Goal: Task Accomplishment & Management: Manage account settings

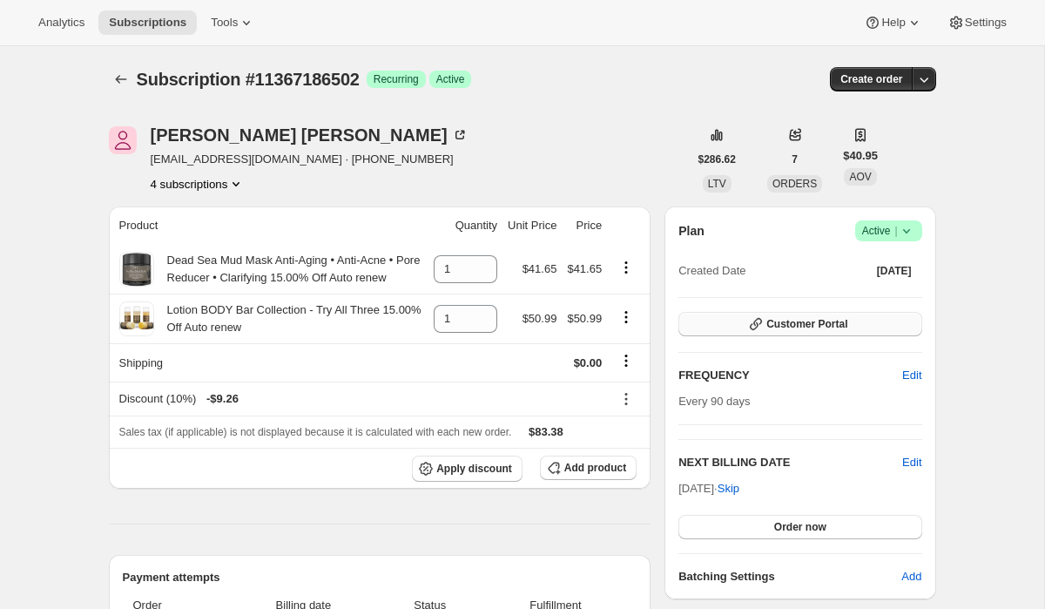
click at [766, 326] on span "Customer Portal" at bounding box center [806, 324] width 81 height 14
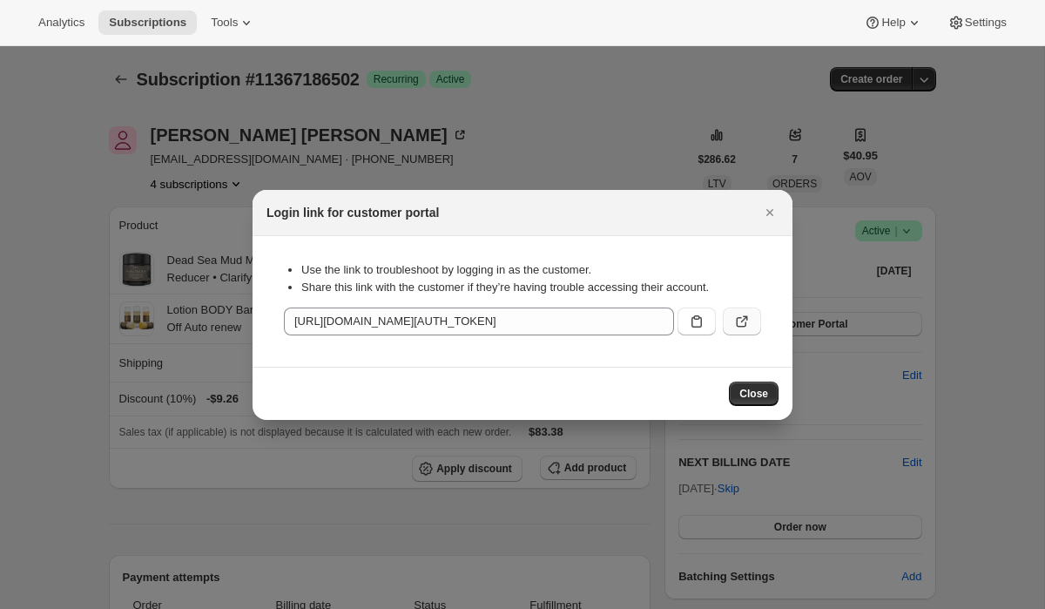
click at [741, 319] on icon ":rc3:" at bounding box center [741, 321] width 17 height 17
click at [738, 319] on icon ":rc3:" at bounding box center [741, 321] width 17 height 17
click at [768, 209] on icon "Close" at bounding box center [769, 212] width 17 height 17
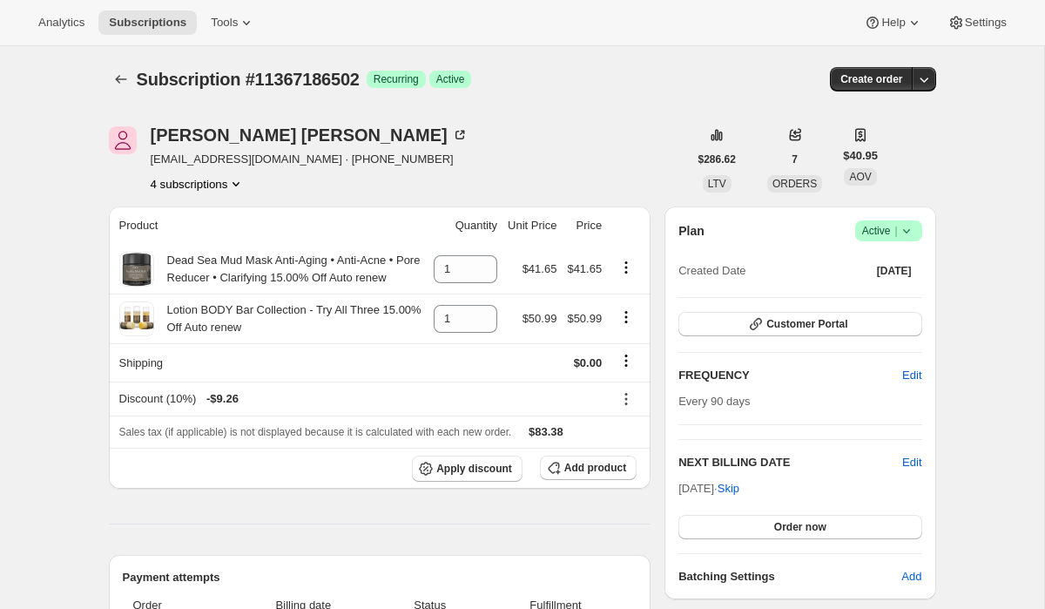
click at [207, 185] on button "4 subscriptions" at bounding box center [198, 183] width 95 height 17
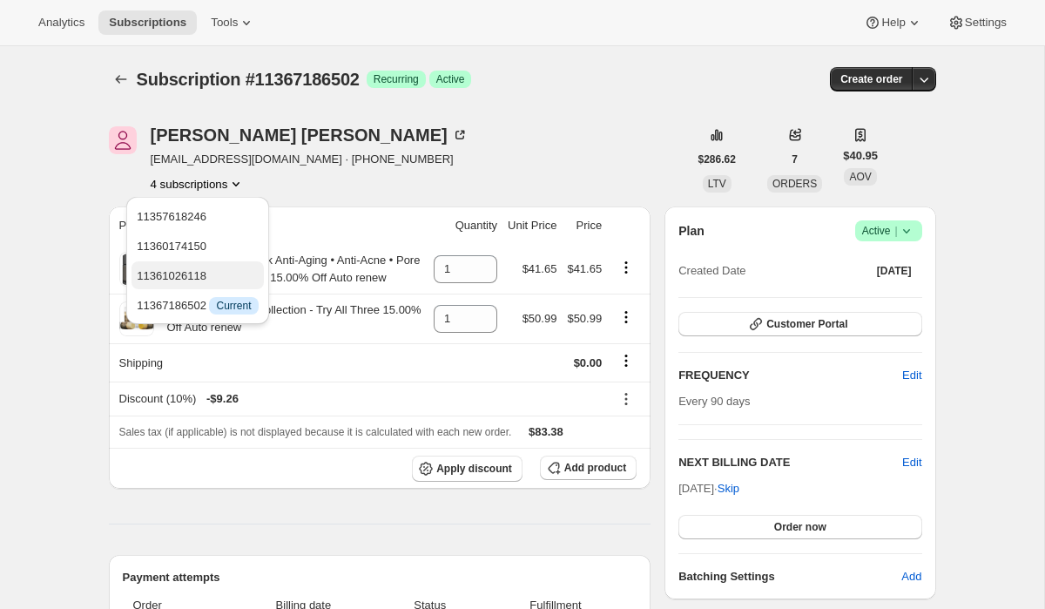
click at [191, 275] on span "11361026118" at bounding box center [172, 275] width 70 height 13
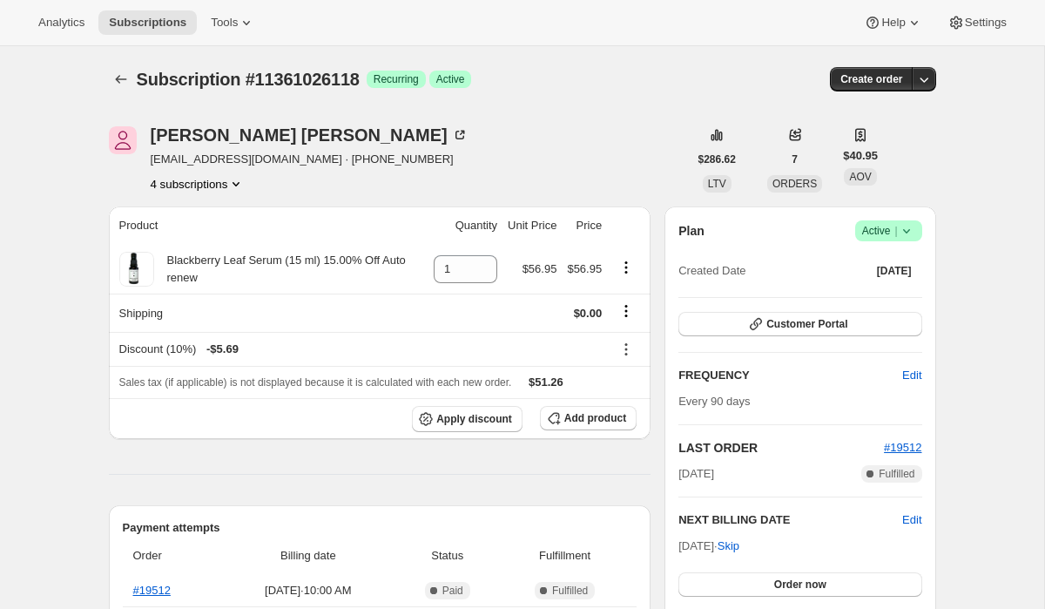
click at [219, 183] on button "4 subscriptions" at bounding box center [198, 183] width 95 height 17
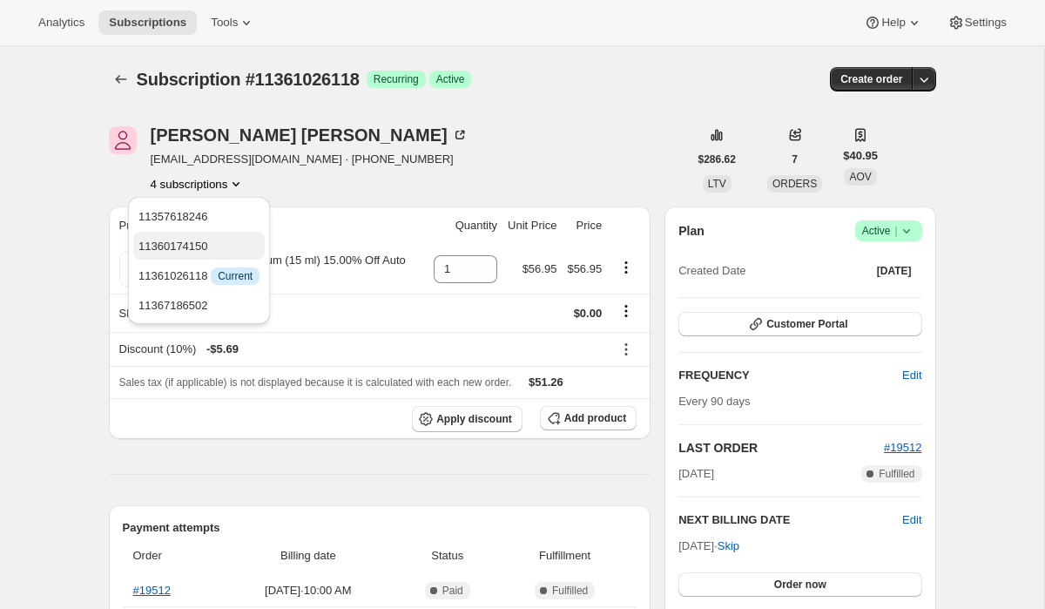
click at [199, 244] on span "11360174150" at bounding box center [173, 245] width 70 height 13
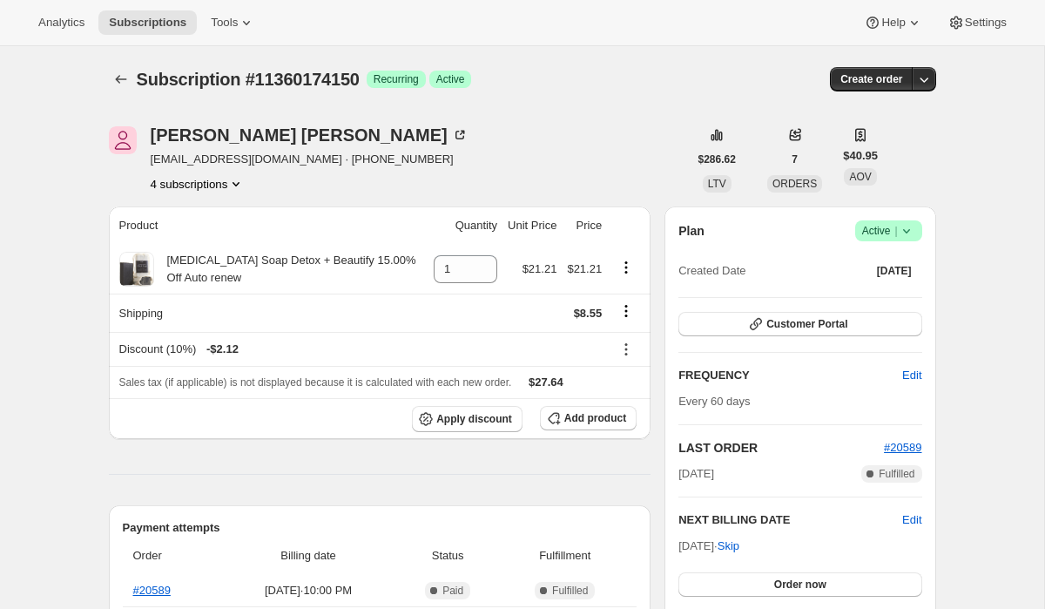
click at [210, 179] on button "4 subscriptions" at bounding box center [198, 183] width 95 height 17
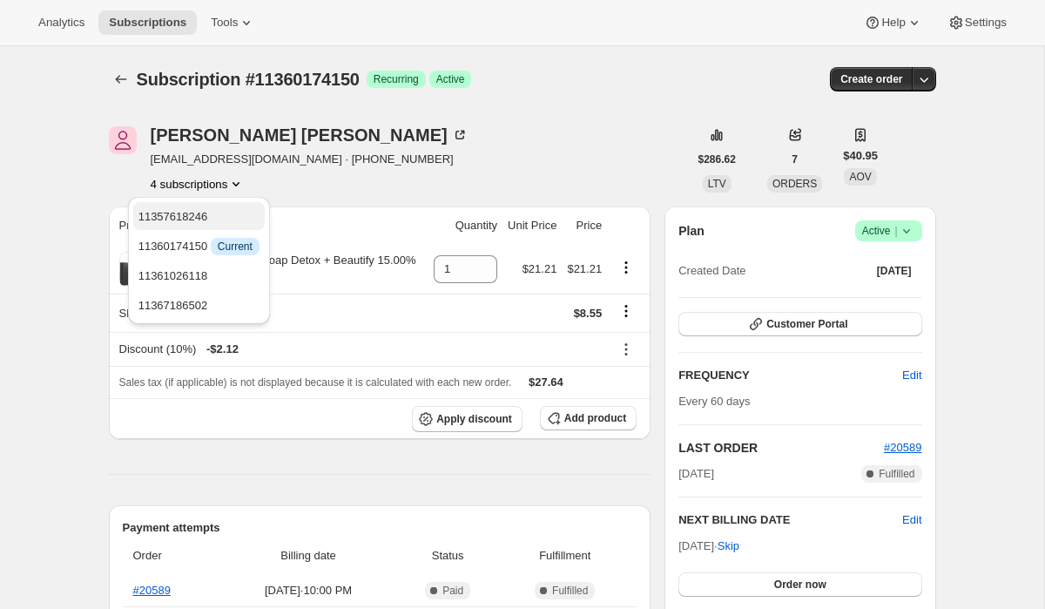
click at [210, 212] on span "11357618246" at bounding box center [198, 216] width 121 height 17
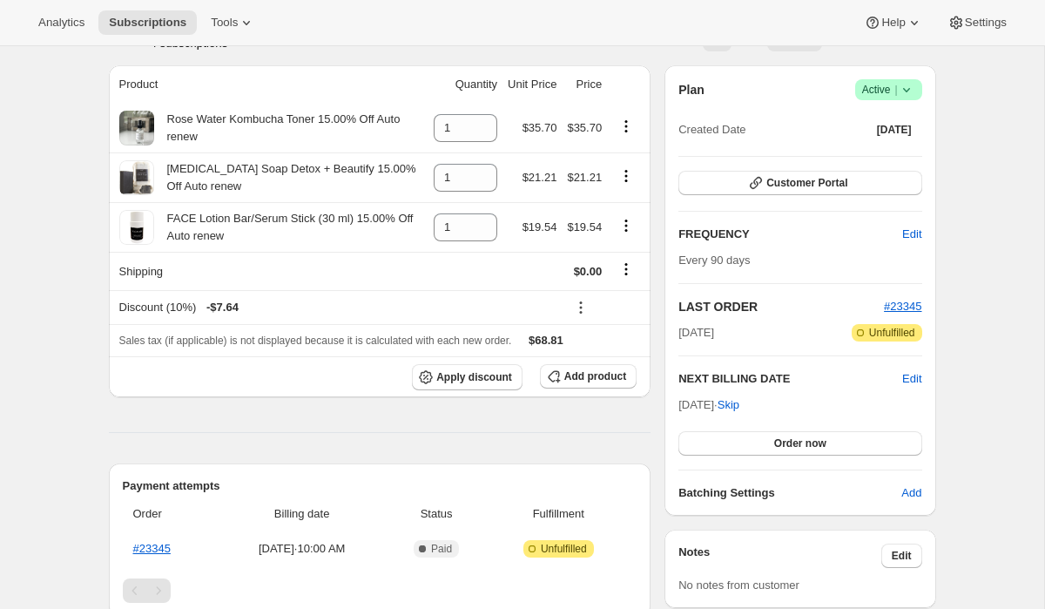
scroll to position [140, 0]
click at [151, 548] on link "#23345" at bounding box center [151, 548] width 37 height 13
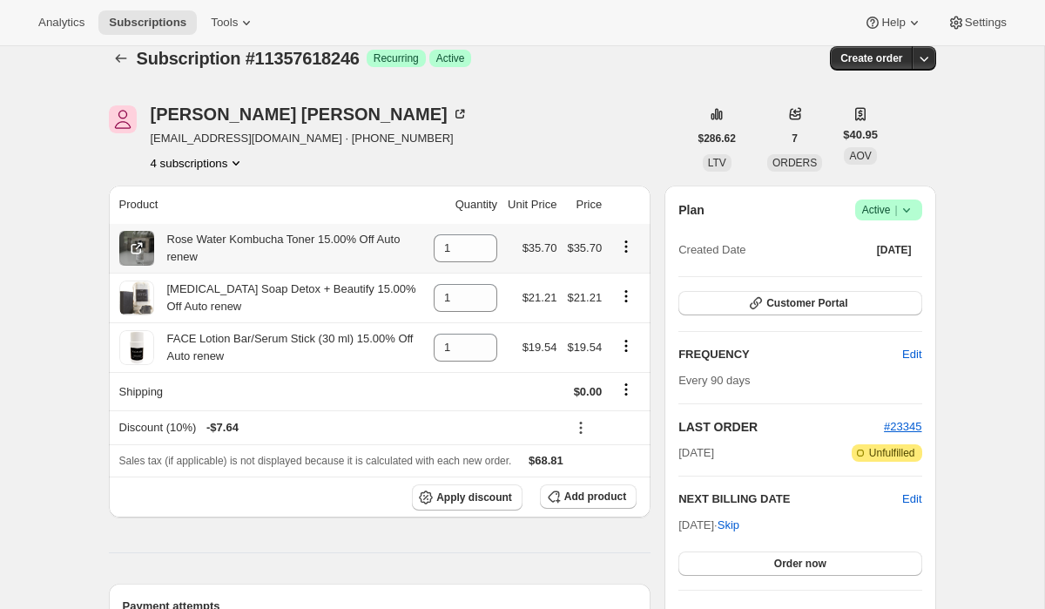
scroll to position [0, 0]
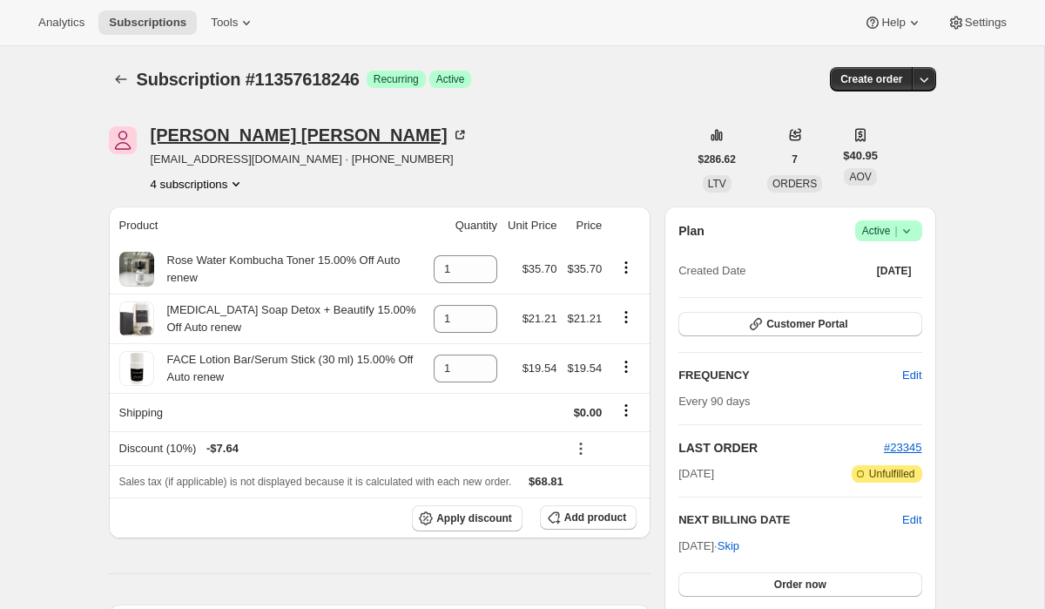
click at [227, 135] on div "[PERSON_NAME]" at bounding box center [310, 134] width 318 height 17
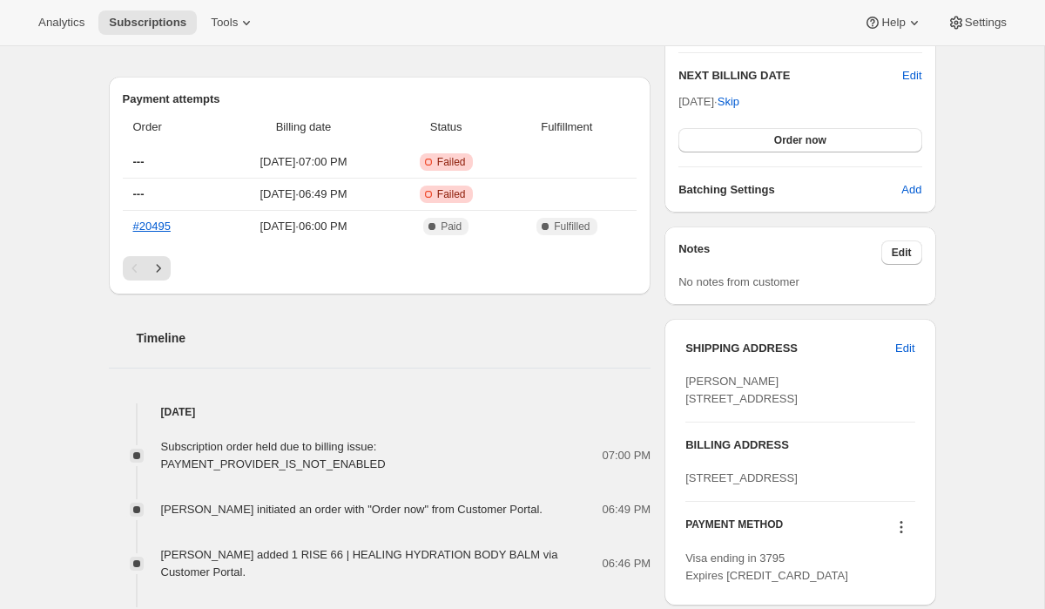
scroll to position [578, 0]
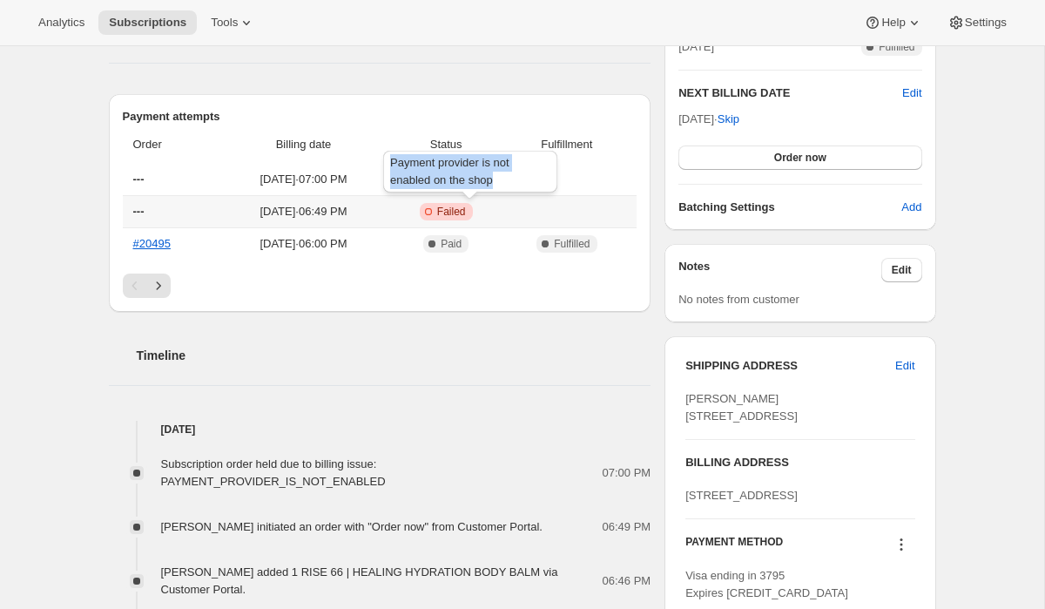
drag, startPoint x: 502, startPoint y: 178, endPoint x: 383, endPoint y: 163, distance: 120.2
click at [383, 163] on div "Payment provider is not enabled on the shop" at bounding box center [470, 175] width 181 height 56
copy span "Payment provider is not enabled on the shop"
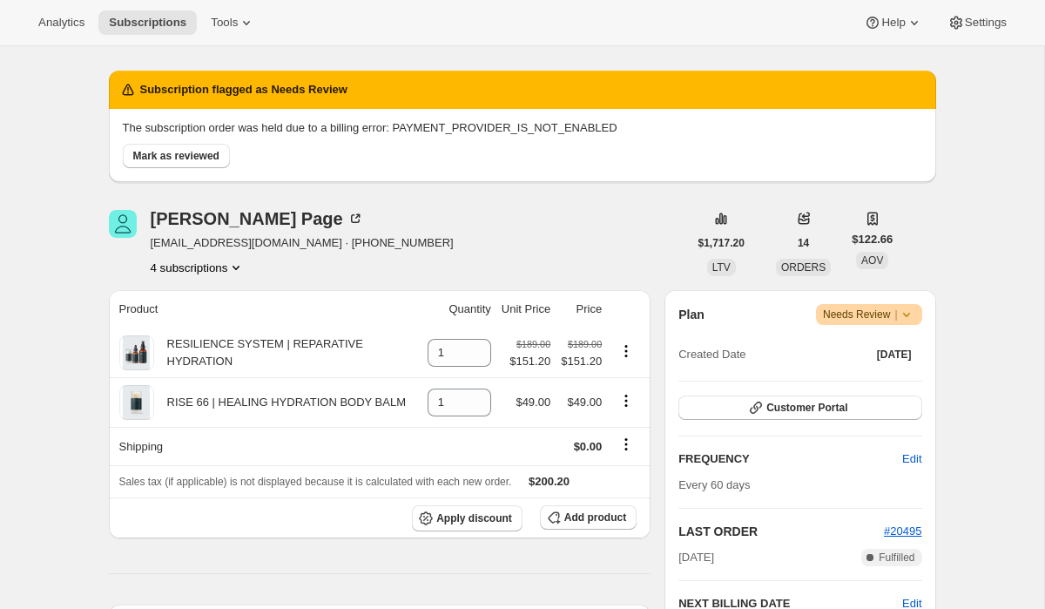
scroll to position [64, 0]
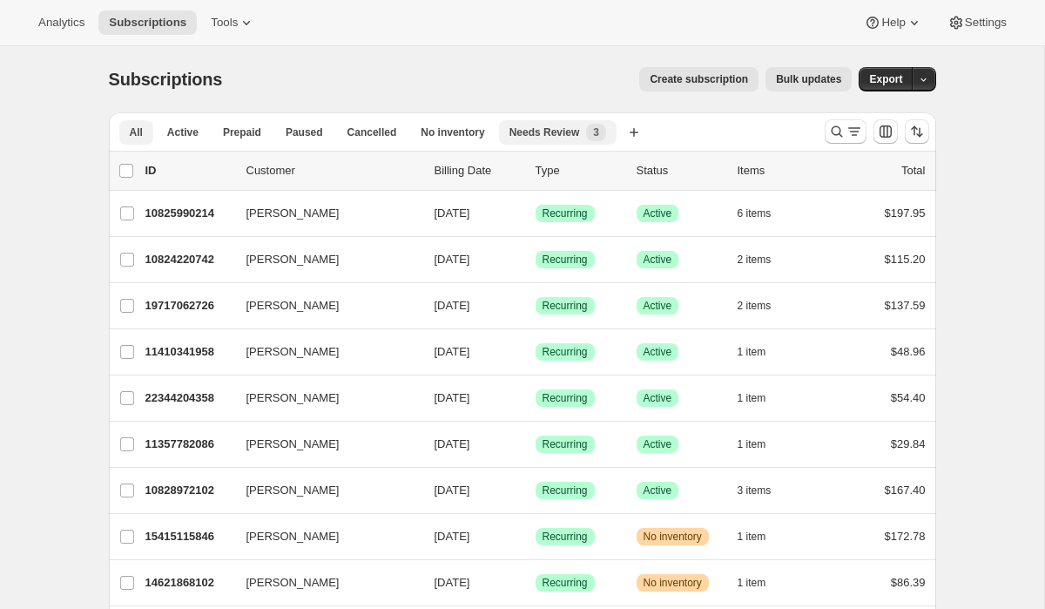
click at [555, 133] on span "Needs Review" at bounding box center [544, 132] width 71 height 14
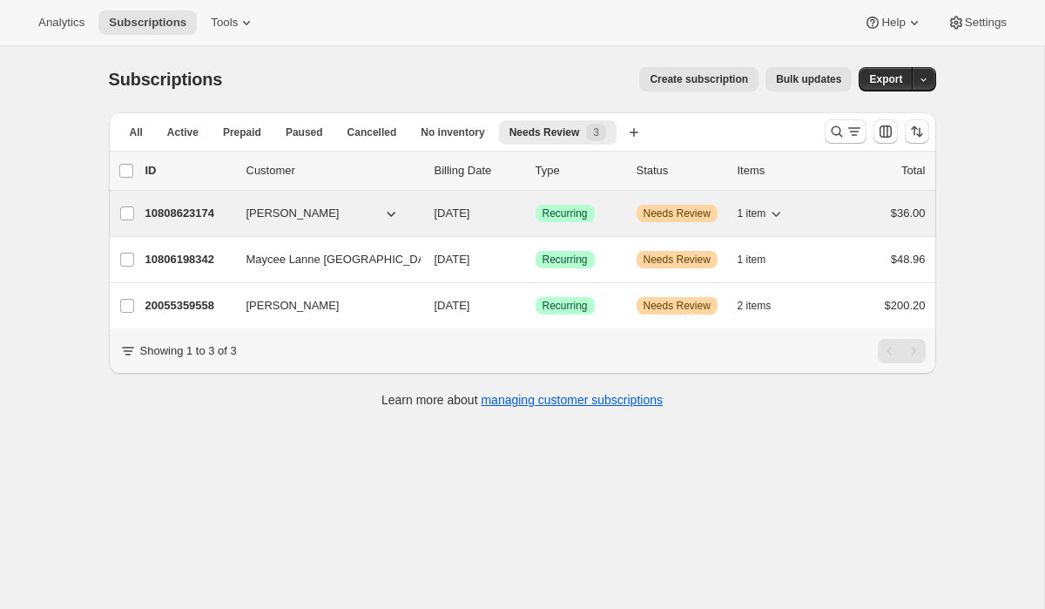
click at [200, 217] on p "10808623174" at bounding box center [188, 213] width 87 height 17
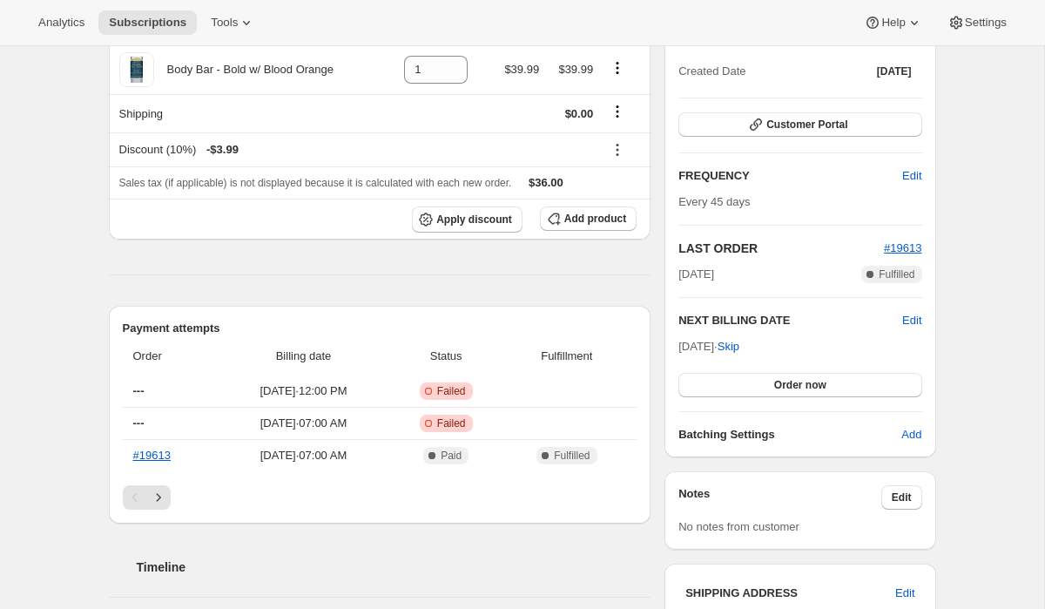
scroll to position [353, 0]
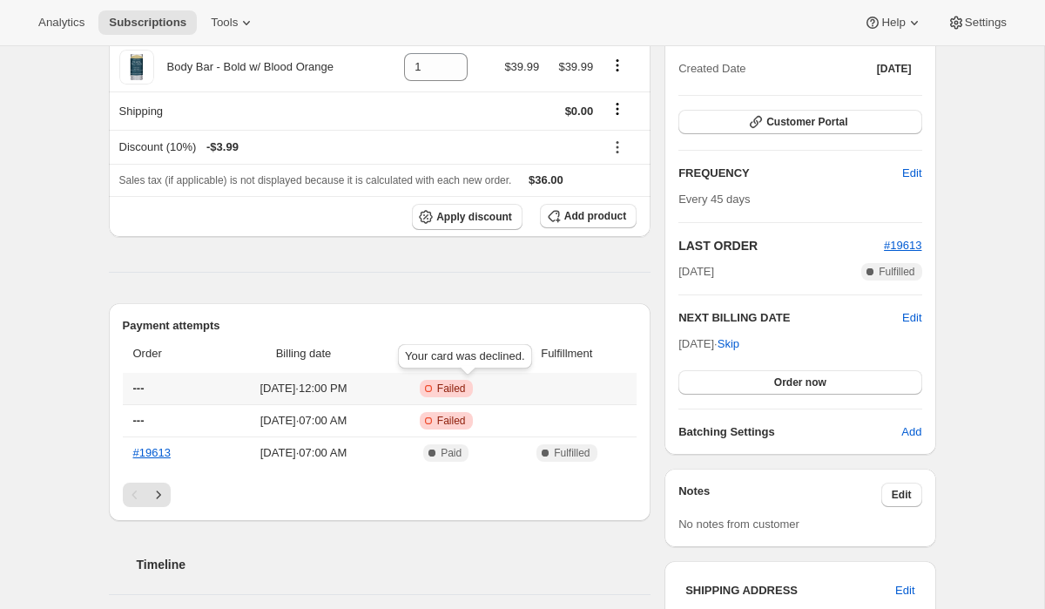
click at [466, 388] on span "Failed" at bounding box center [451, 388] width 29 height 14
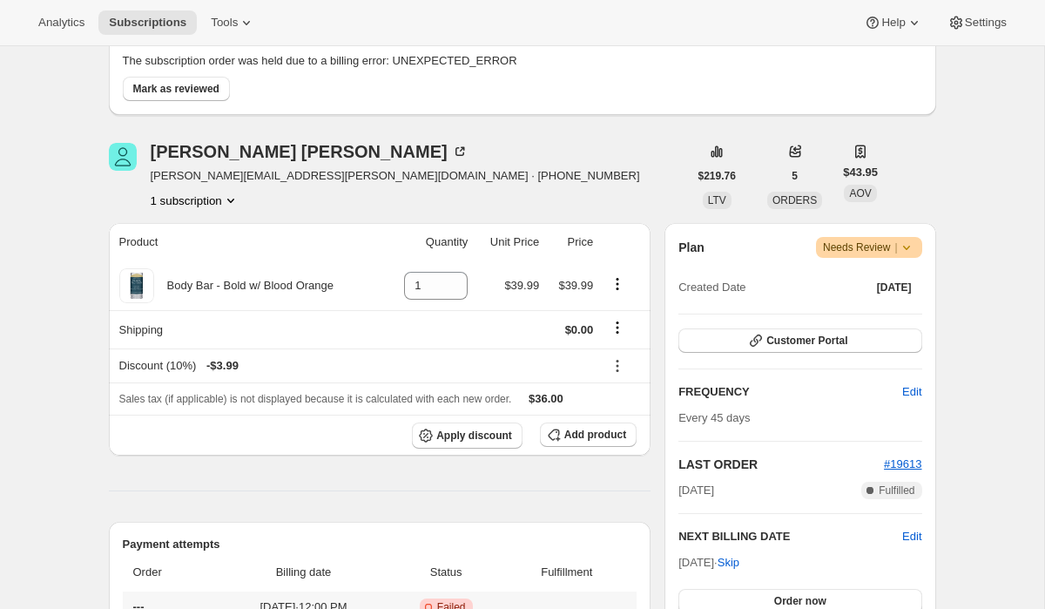
scroll to position [0, 0]
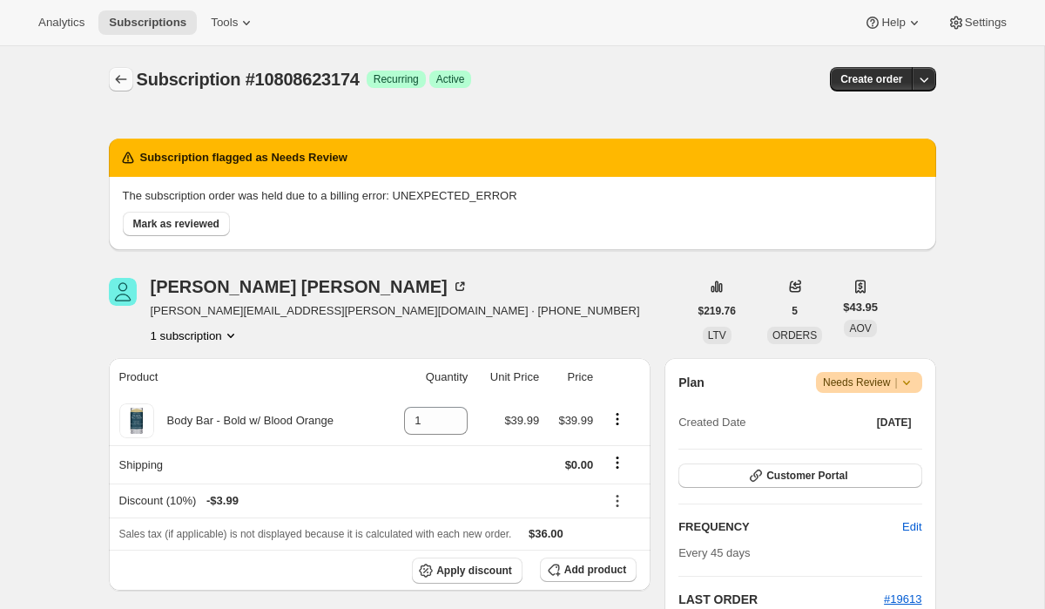
click at [118, 77] on icon "Subscriptions" at bounding box center [120, 79] width 11 height 9
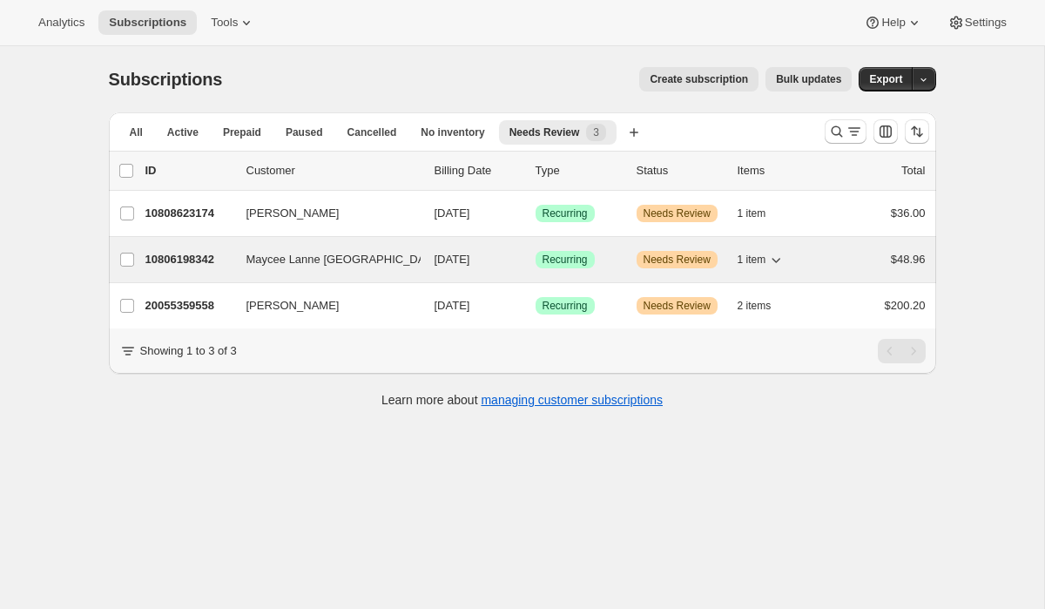
click at [208, 261] on p "10806198342" at bounding box center [188, 259] width 87 height 17
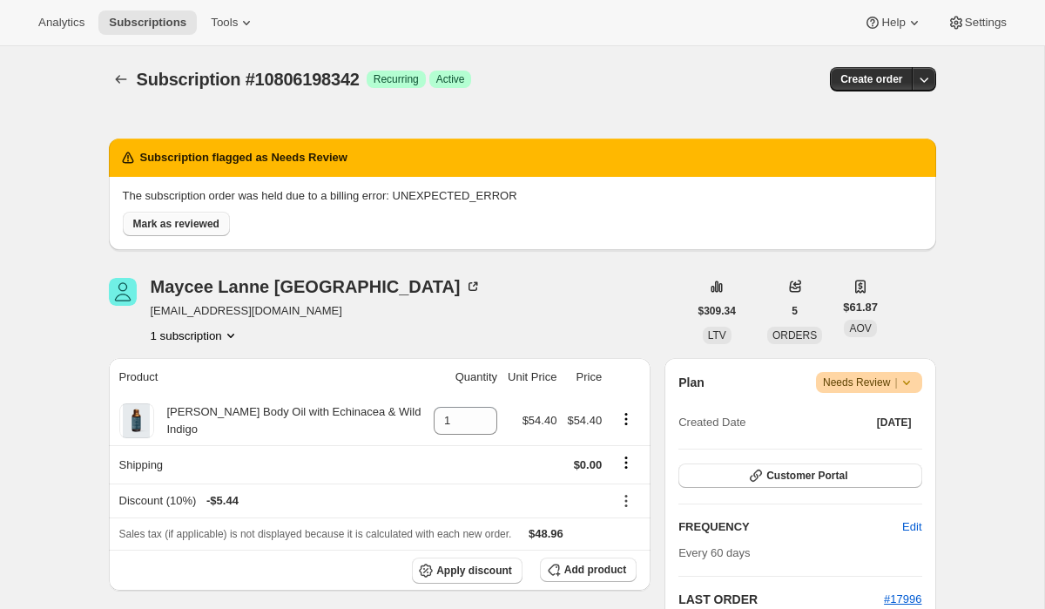
click at [176, 222] on span "Mark as reviewed" at bounding box center [176, 224] width 86 height 14
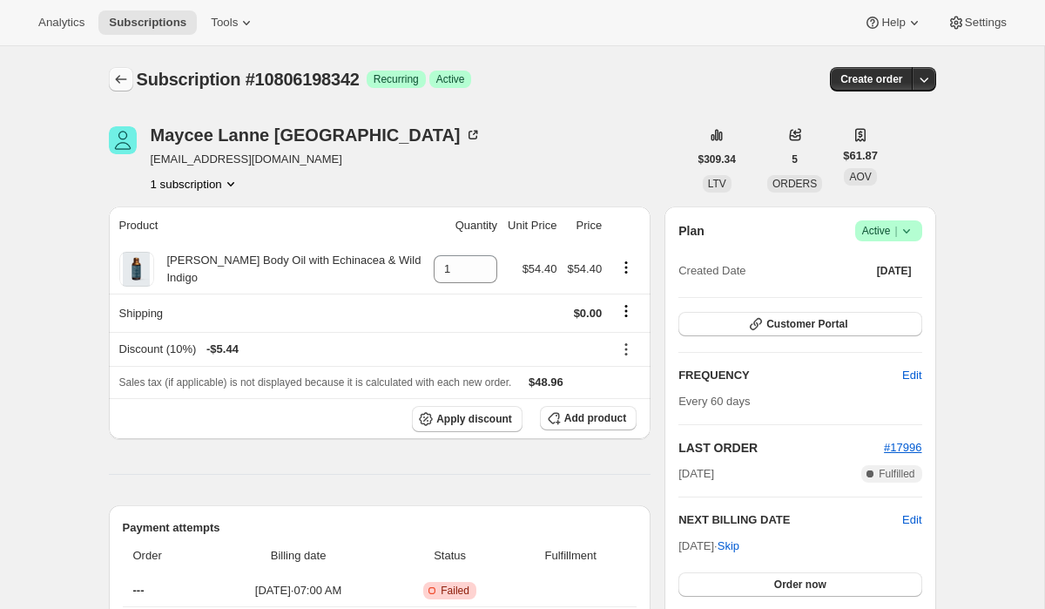
click at [121, 78] on icon "Subscriptions" at bounding box center [120, 79] width 17 height 17
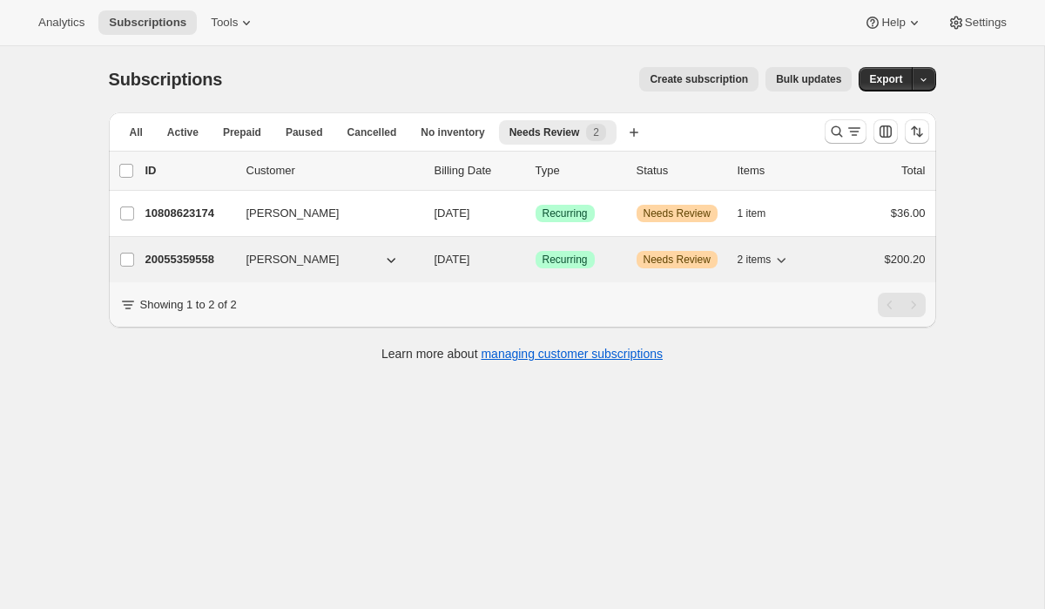
click at [210, 255] on p "20055359558" at bounding box center [188, 259] width 87 height 17
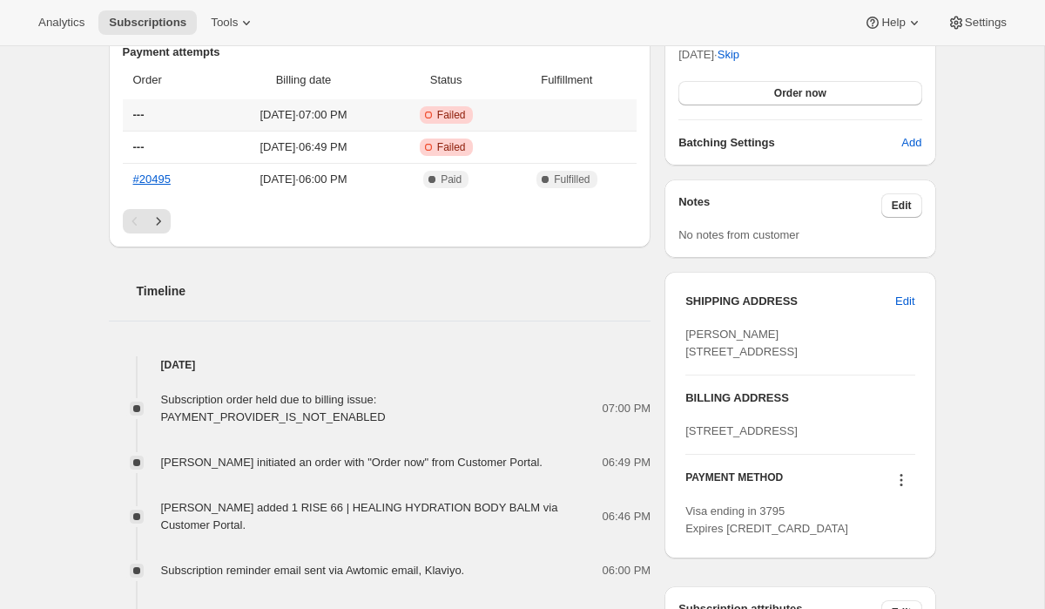
scroll to position [641, 0]
